Goal: Task Accomplishment & Management: Use online tool/utility

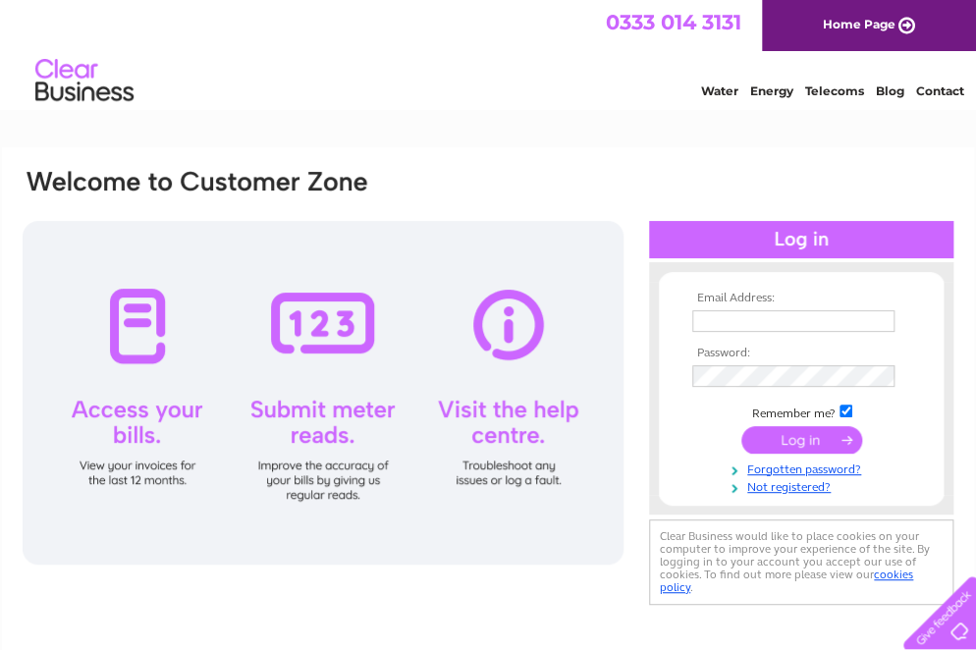
type input "[EMAIL_ADDRESS][DOMAIN_NAME]"
click at [773, 322] on input "tanvit@inbox.lv" at bounding box center [793, 321] width 202 height 22
click at [797, 440] on input "submit" at bounding box center [801, 439] width 121 height 27
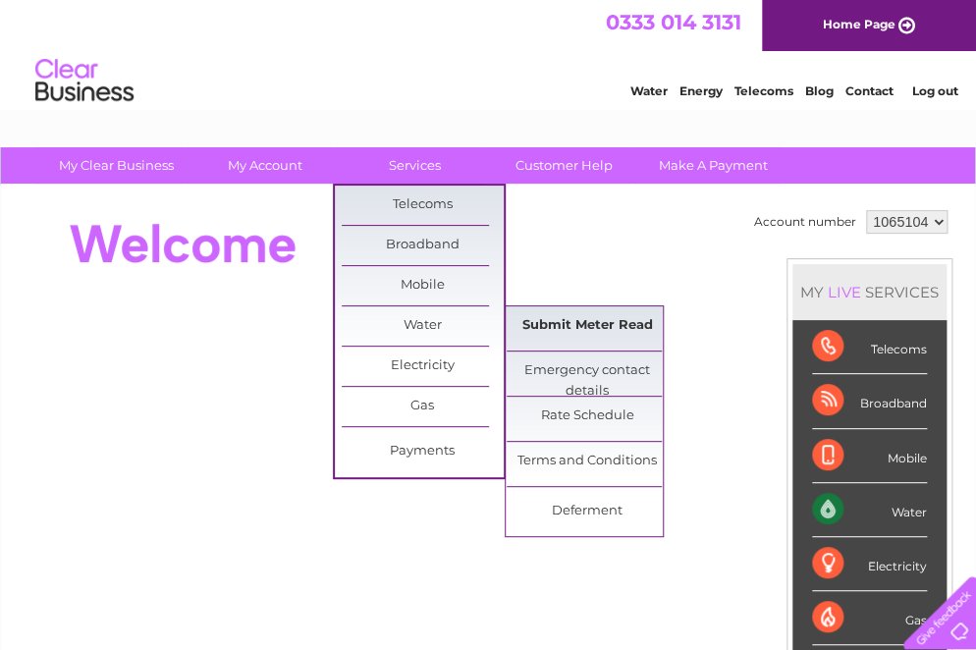
click at [539, 321] on link "Submit Meter Read" at bounding box center [587, 325] width 162 height 39
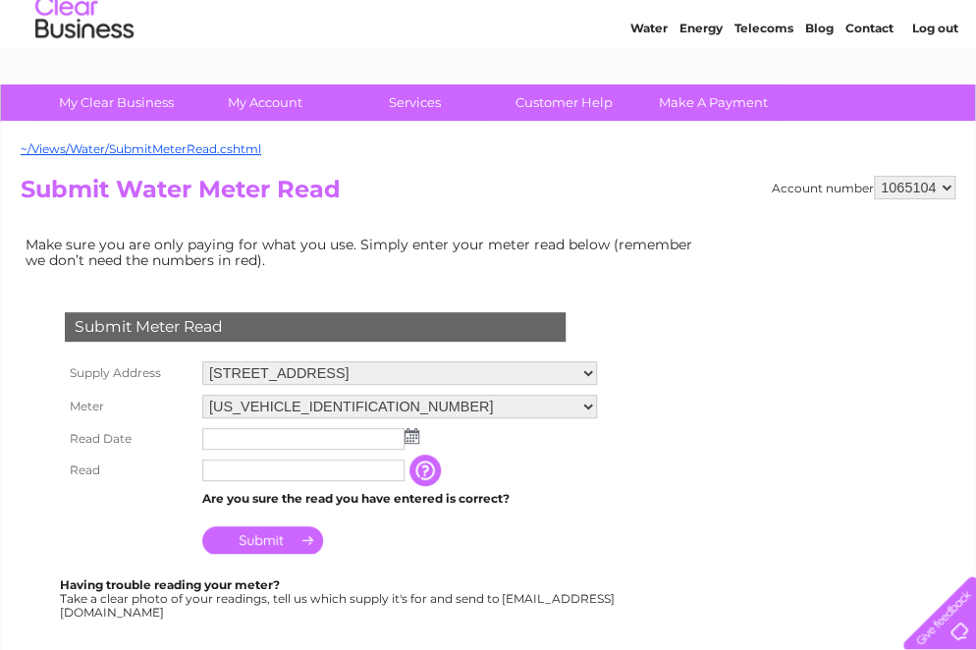
scroll to position [98, 0]
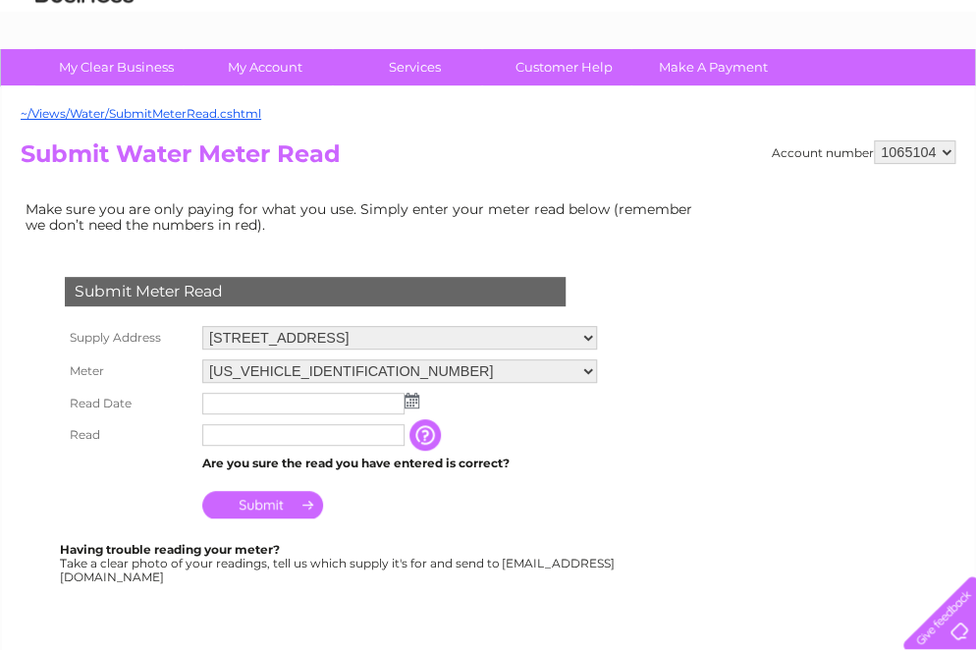
click at [416, 399] on img at bounding box center [411, 401] width 15 height 16
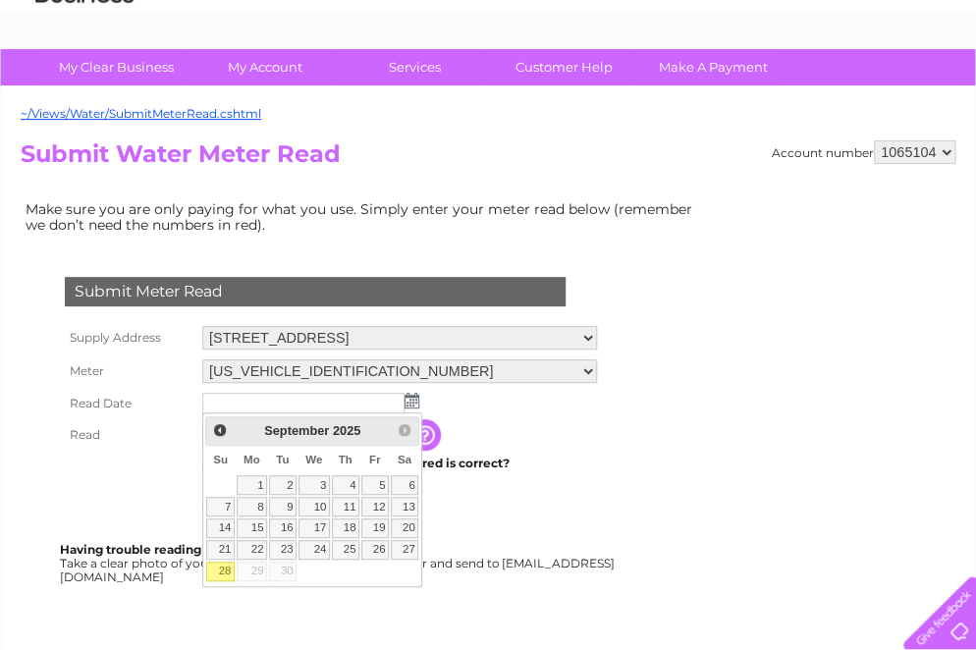
click at [217, 569] on link "28" at bounding box center [219, 571] width 27 height 20
type input "[DATE]"
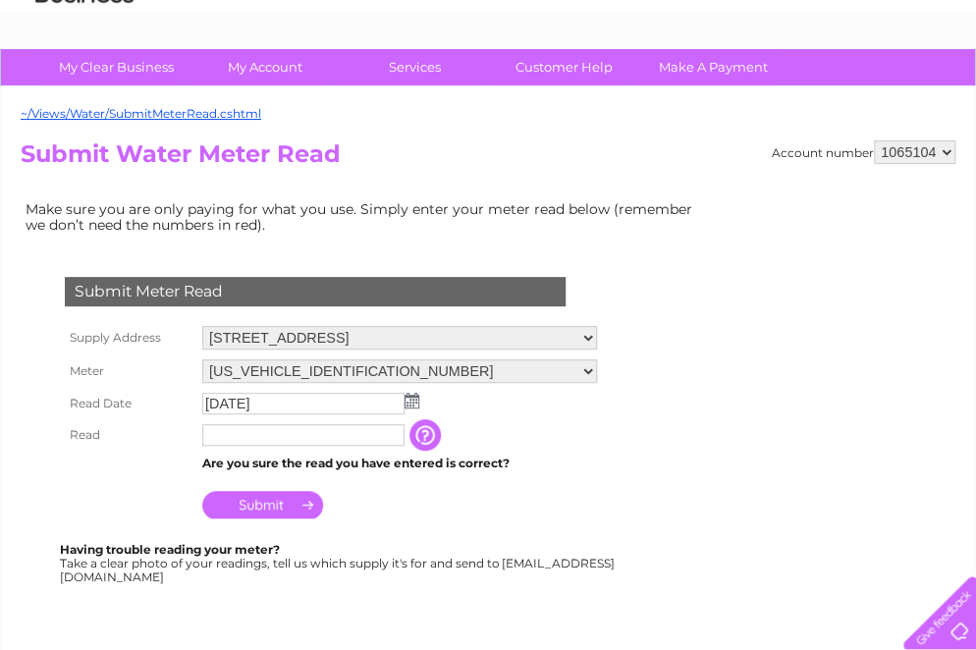
click at [310, 430] on input "text" at bounding box center [303, 435] width 202 height 22
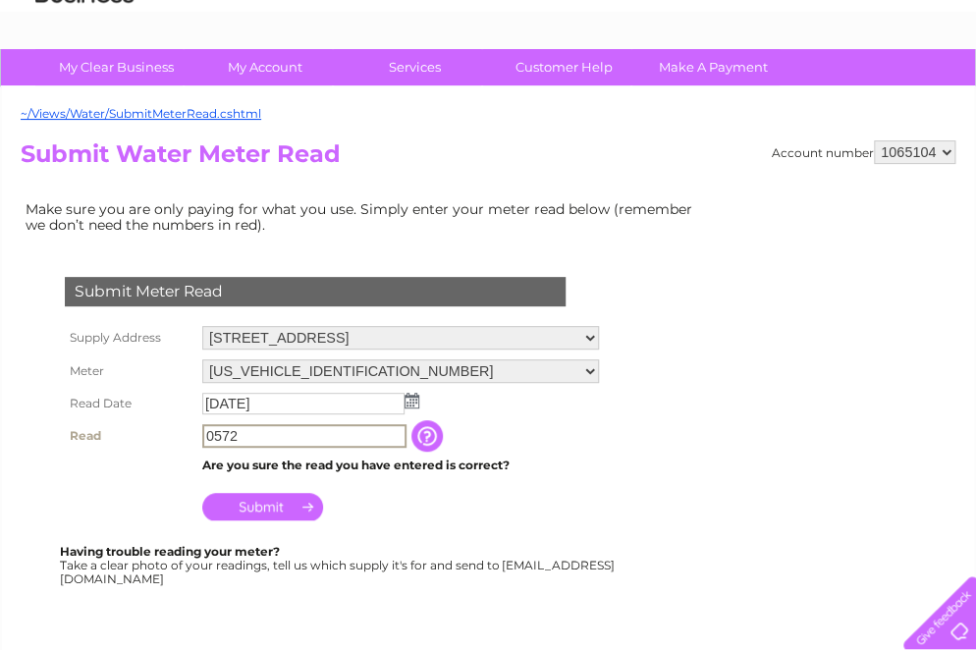
type input "0572"
click at [302, 510] on input "Submit" at bounding box center [262, 506] width 121 height 27
